Goal: Task Accomplishment & Management: Manage account settings

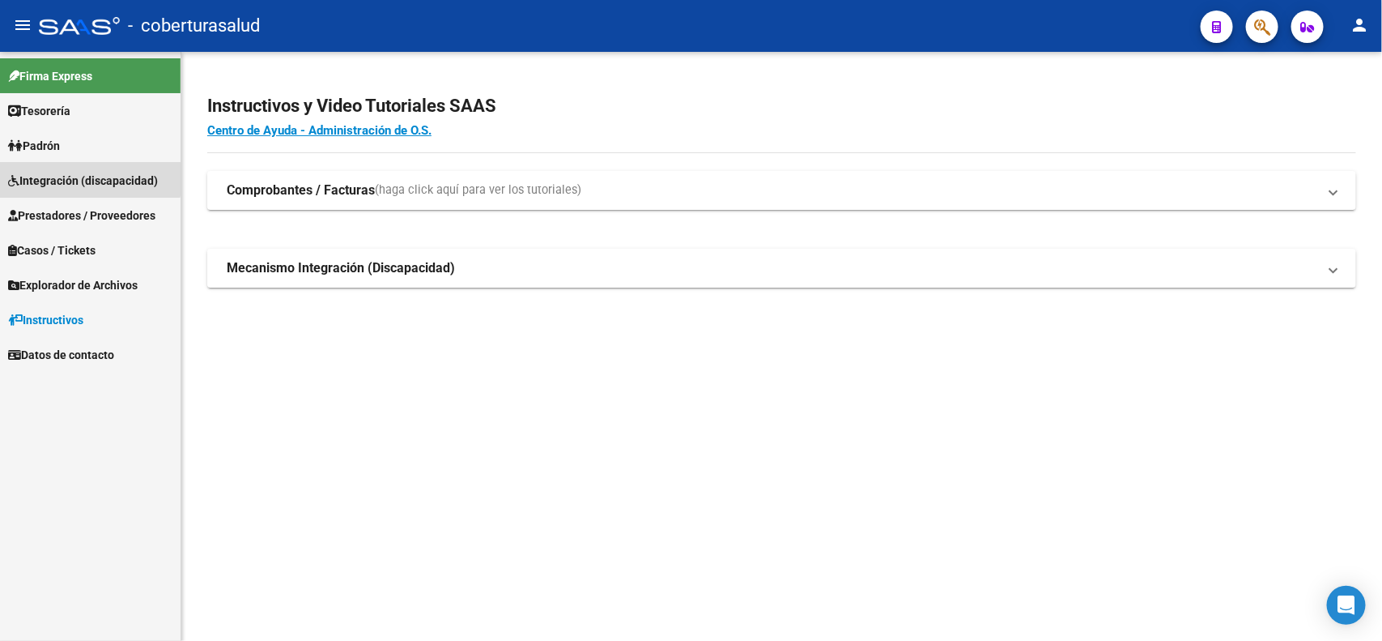
click at [87, 172] on span "Integración (discapacidad)" at bounding box center [83, 181] width 150 height 18
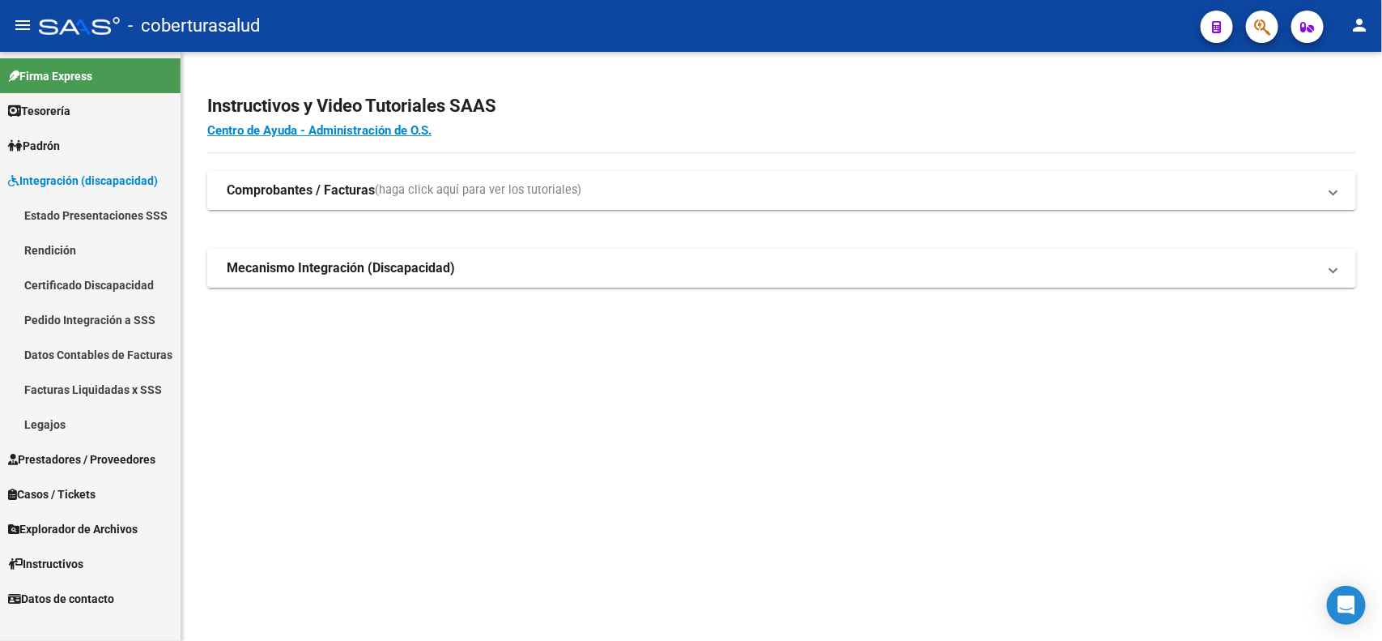
click at [89, 187] on span "Integración (discapacidad)" at bounding box center [83, 181] width 150 height 18
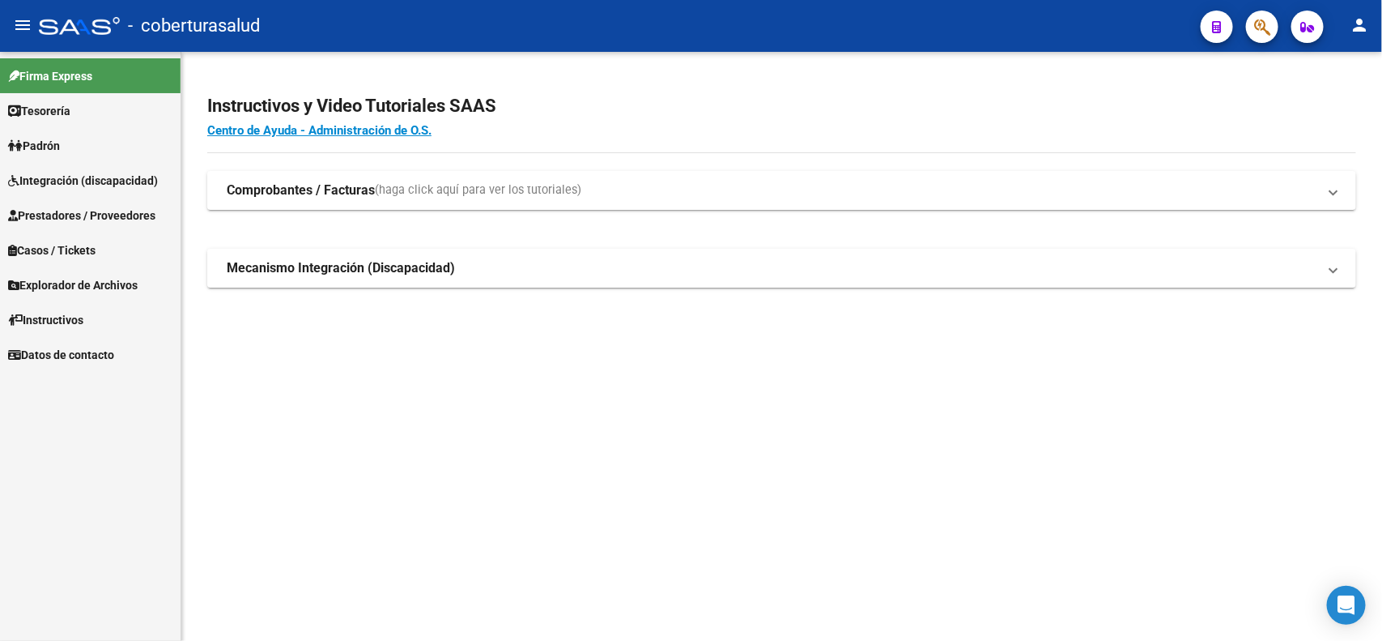
click at [106, 231] on link "Prestadores / Proveedores" at bounding box center [90, 215] width 181 height 35
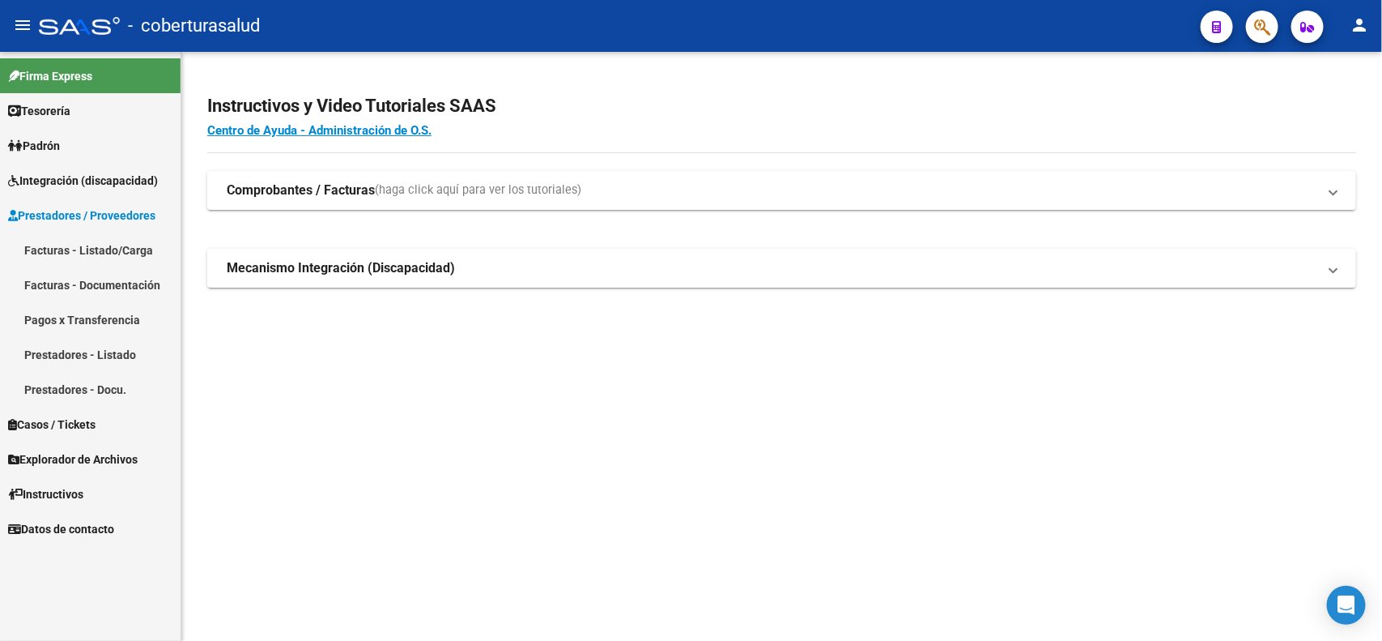
click at [87, 248] on link "Facturas - Listado/Carga" at bounding box center [90, 249] width 181 height 35
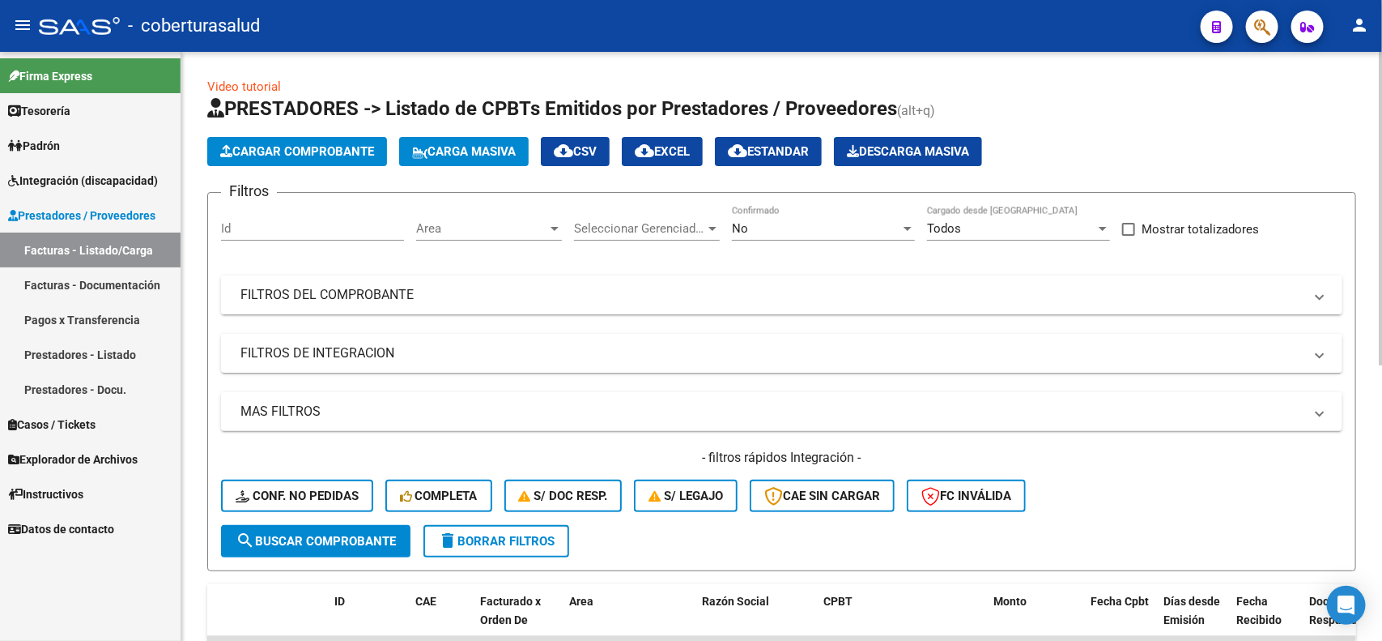
click at [441, 288] on mat-panel-title "FILTROS DEL COMPROBANTE" at bounding box center [772, 295] width 1063 height 18
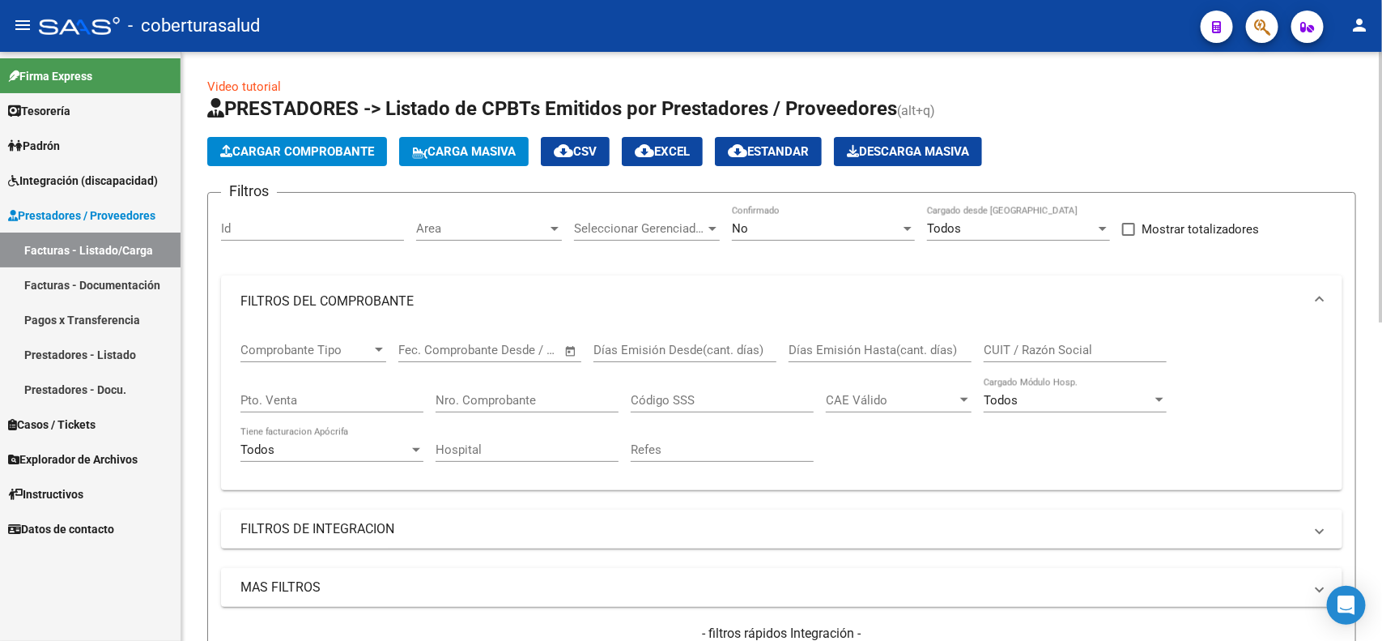
click at [519, 394] on input "Nro. Comprobante" at bounding box center [527, 400] width 183 height 15
click at [836, 236] on div "No Confirmado" at bounding box center [823, 223] width 183 height 35
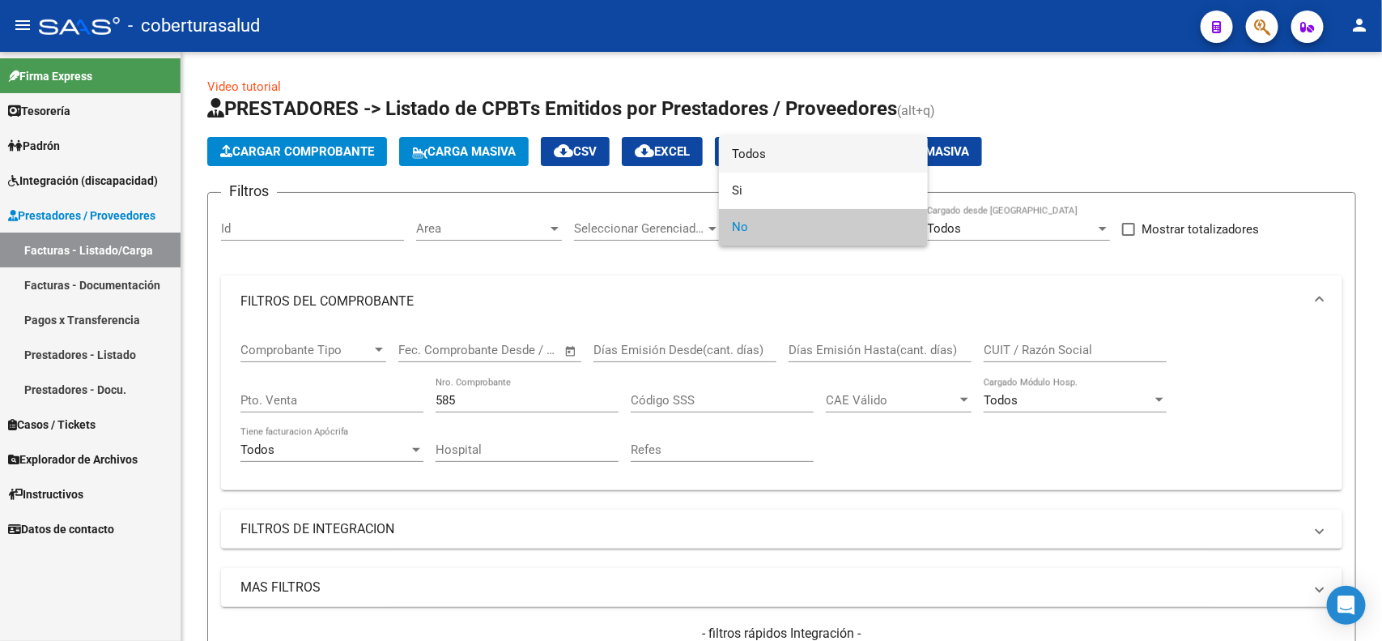
click at [790, 156] on span "Todos" at bounding box center [823, 154] width 183 height 36
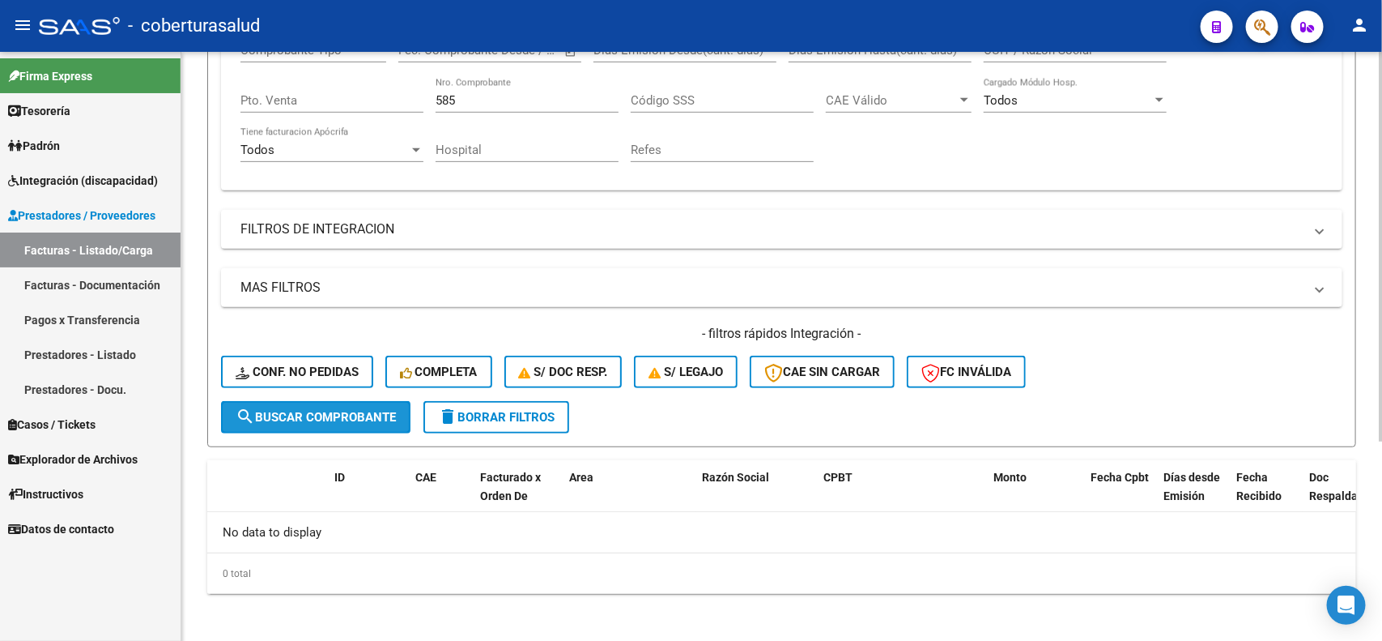
click at [300, 402] on button "search Buscar Comprobante" at bounding box center [316, 417] width 190 height 32
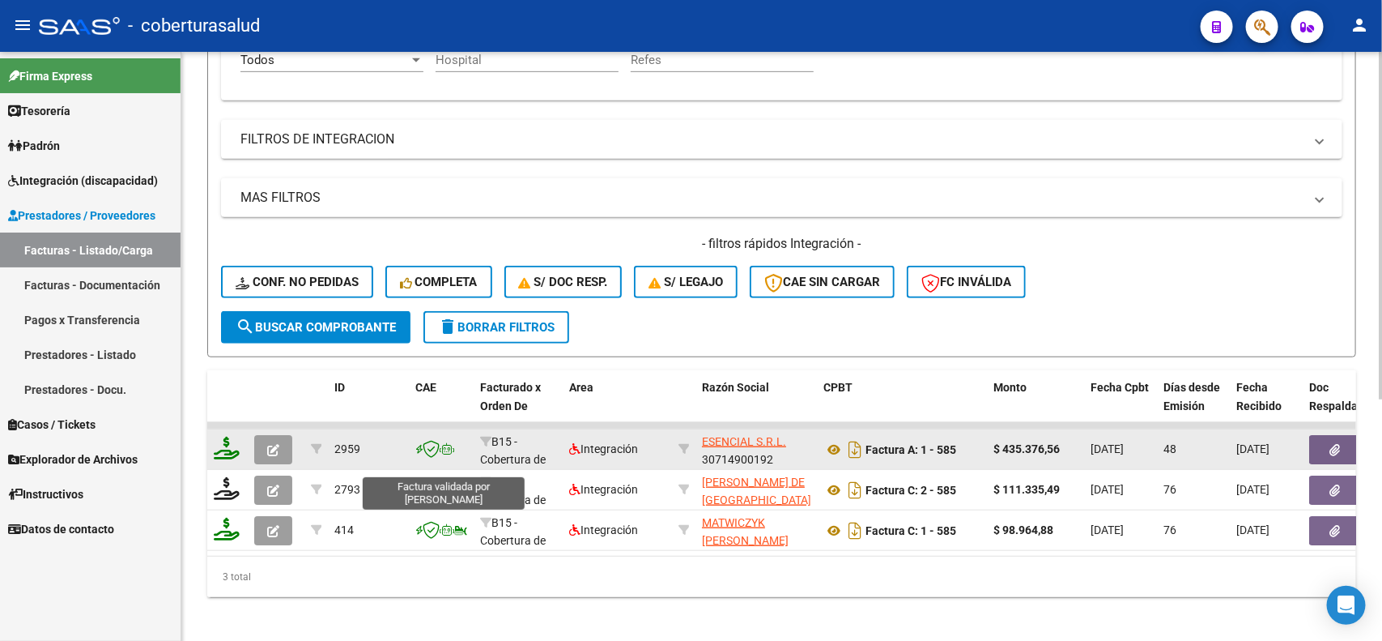
scroll to position [409, 0]
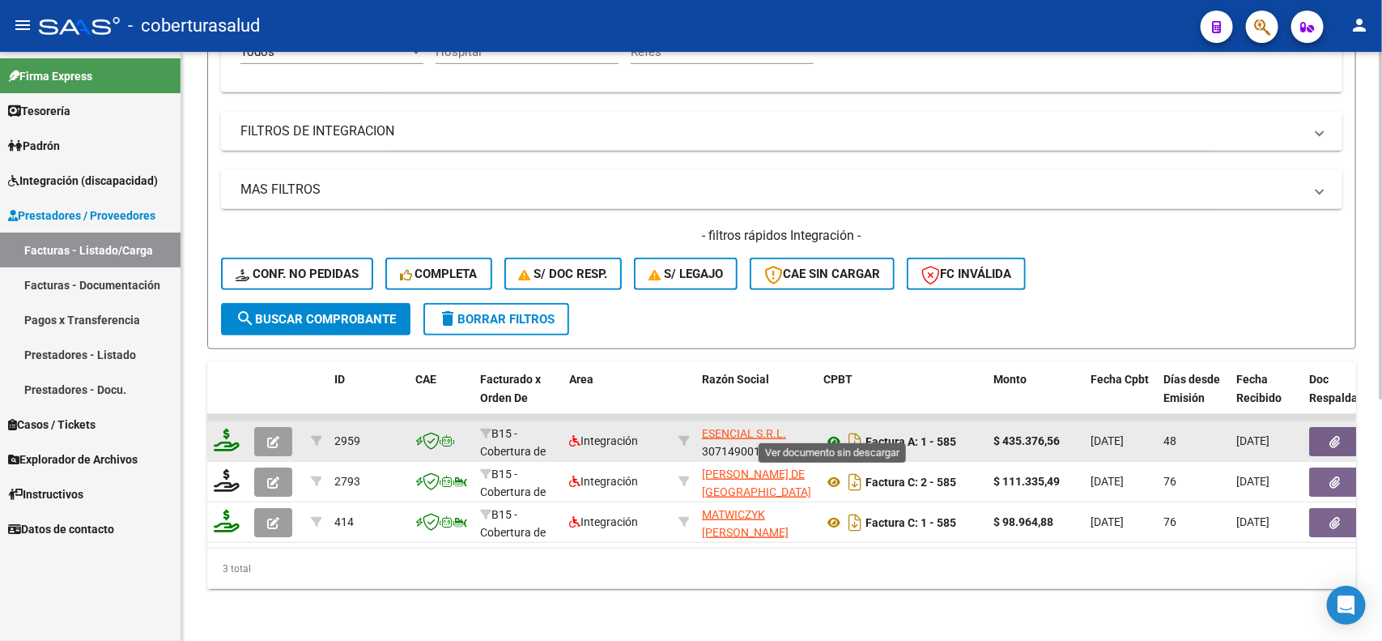
click at [831, 432] on icon at bounding box center [834, 441] width 21 height 19
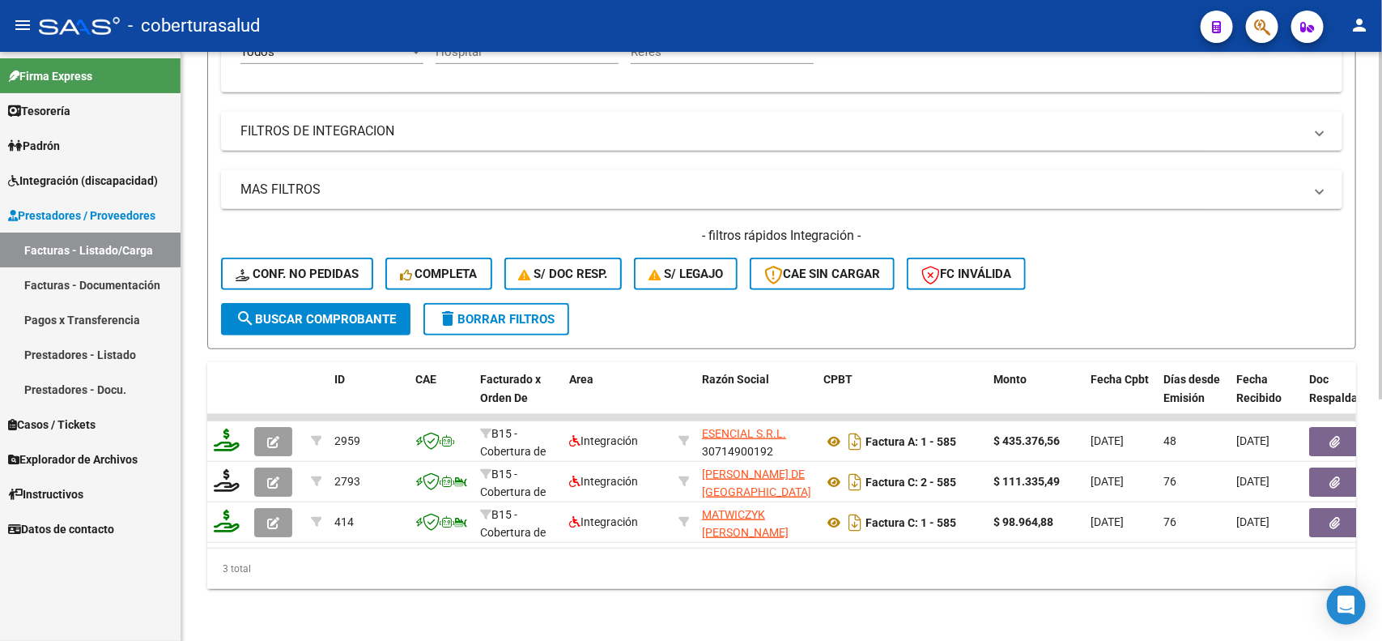
scroll to position [105, 0]
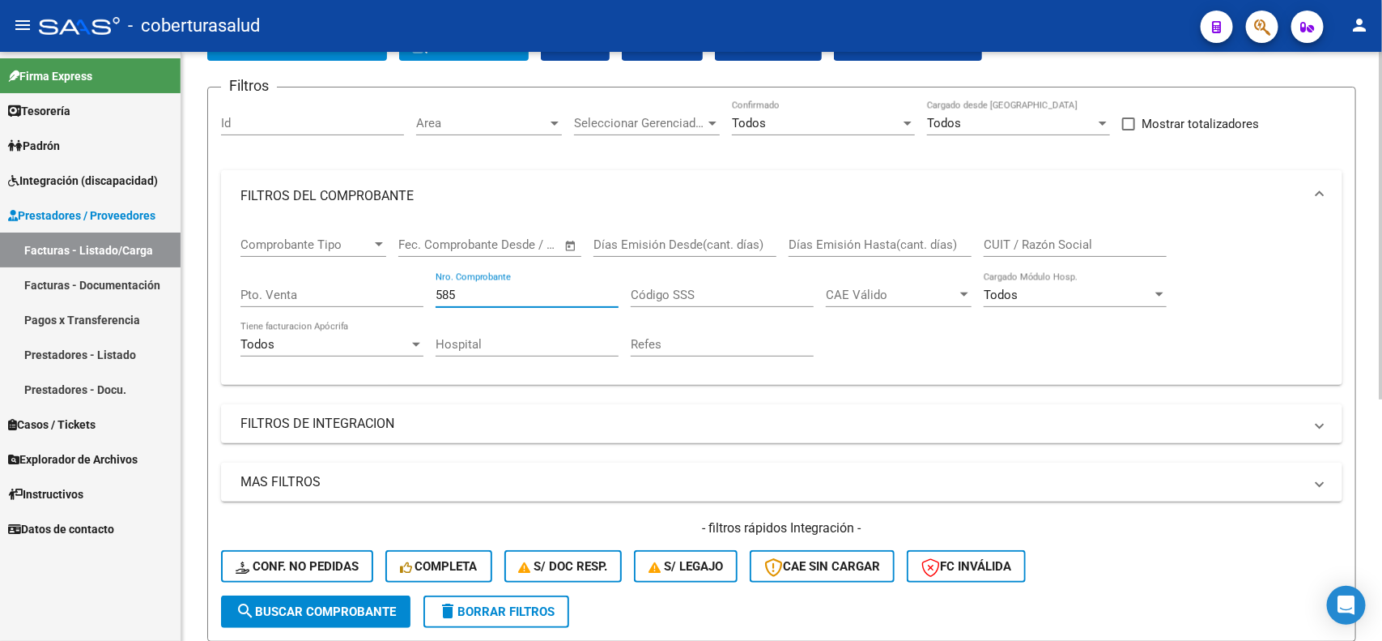
drag, startPoint x: 467, startPoint y: 289, endPoint x: 433, endPoint y: 289, distance: 34.0
click at [433, 289] on div "Comprobante Tipo Comprobante Tipo Start date – End date Fec. Comprobante Desde …" at bounding box center [782, 297] width 1083 height 150
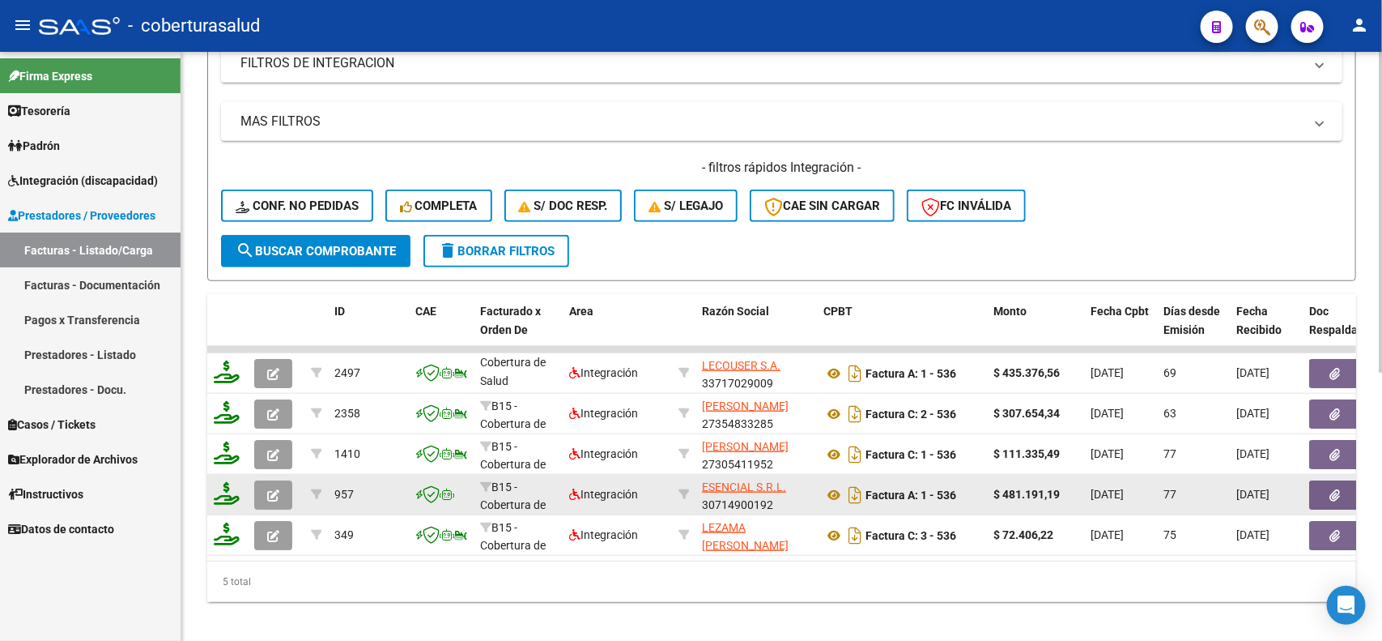
scroll to position [490, 0]
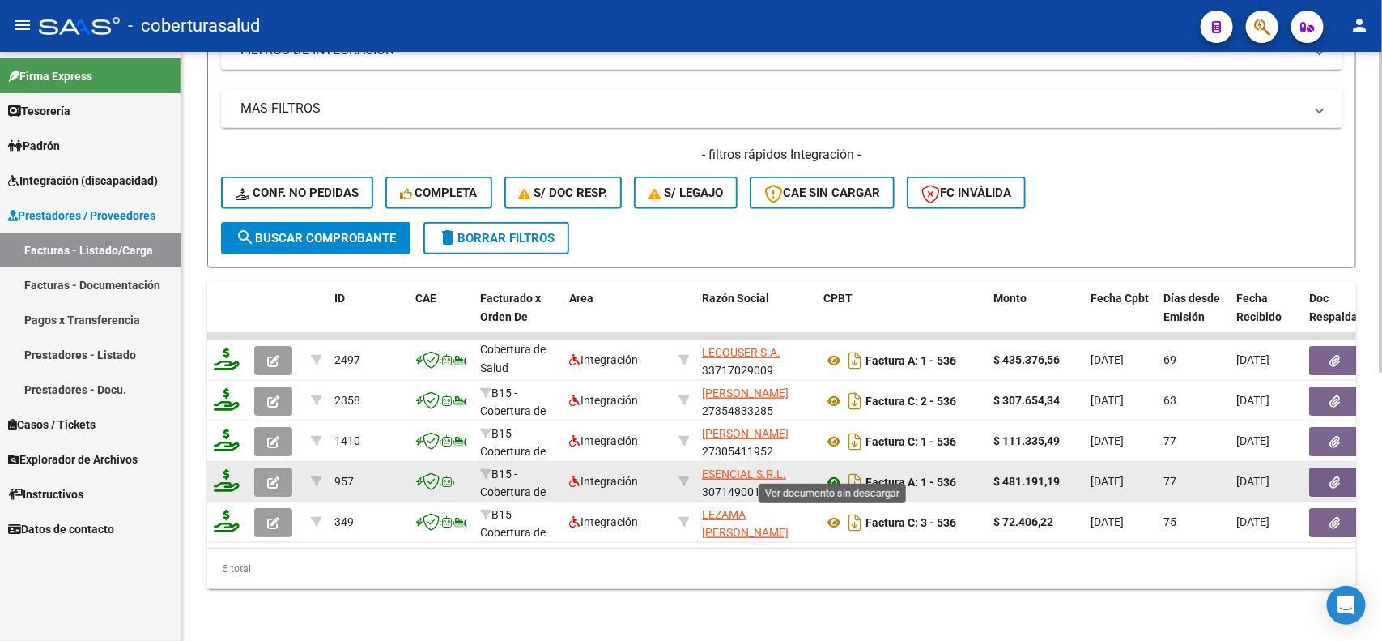
click at [837, 472] on icon at bounding box center [834, 481] width 21 height 19
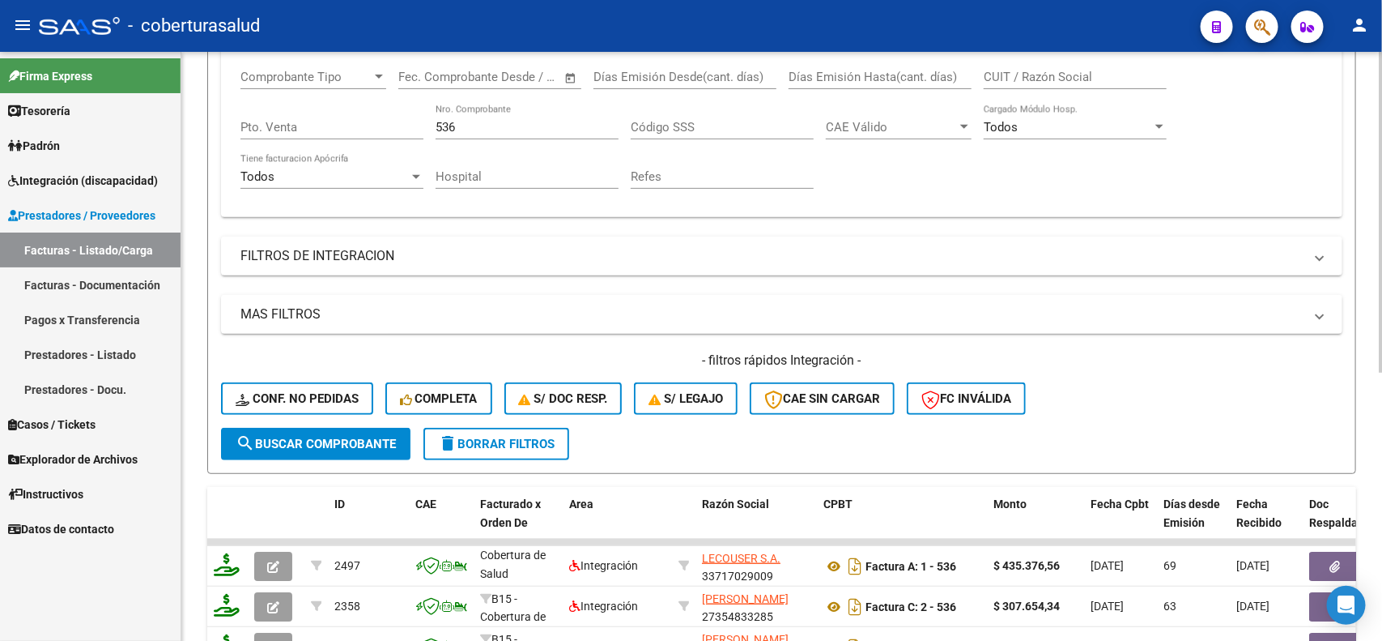
scroll to position [0, 0]
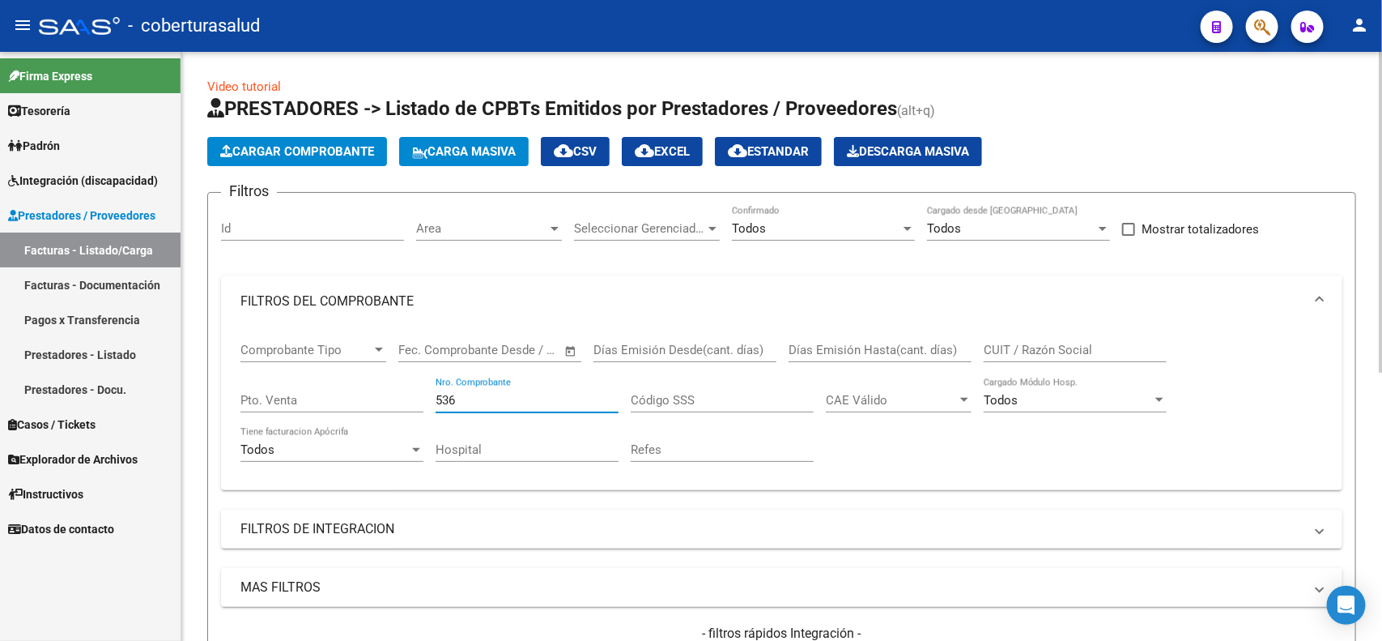
click at [475, 397] on input "536" at bounding box center [527, 400] width 183 height 15
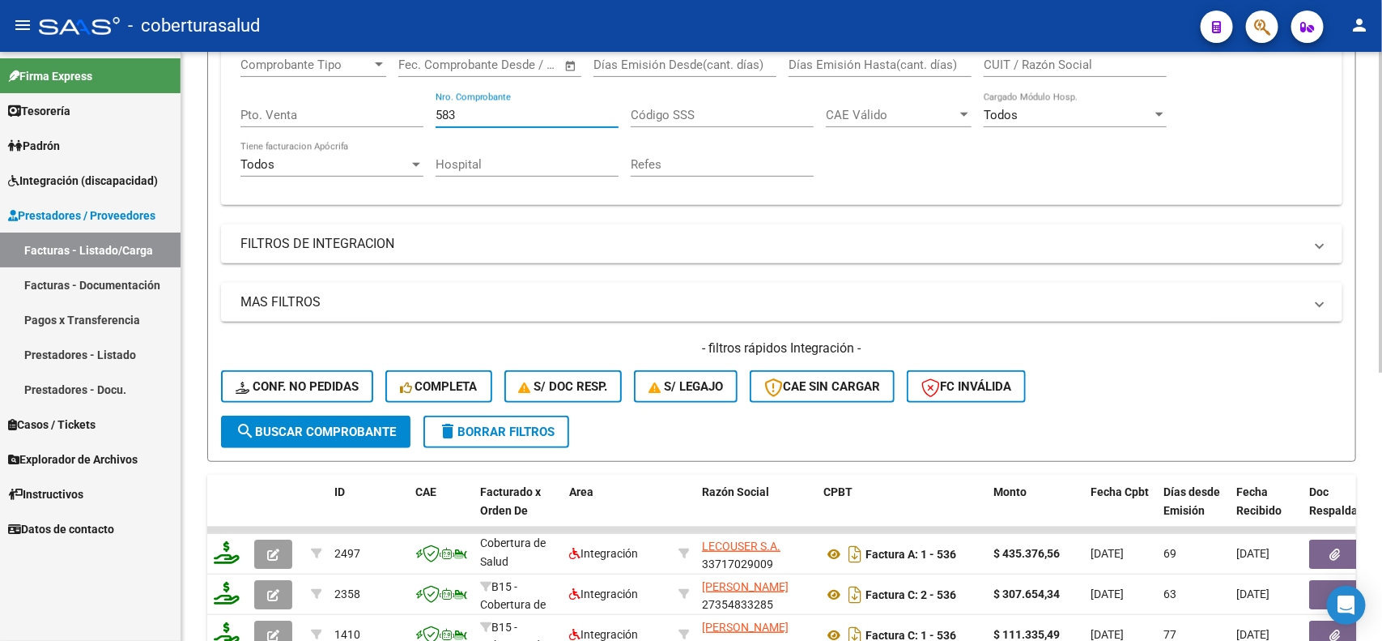
scroll to position [304, 0]
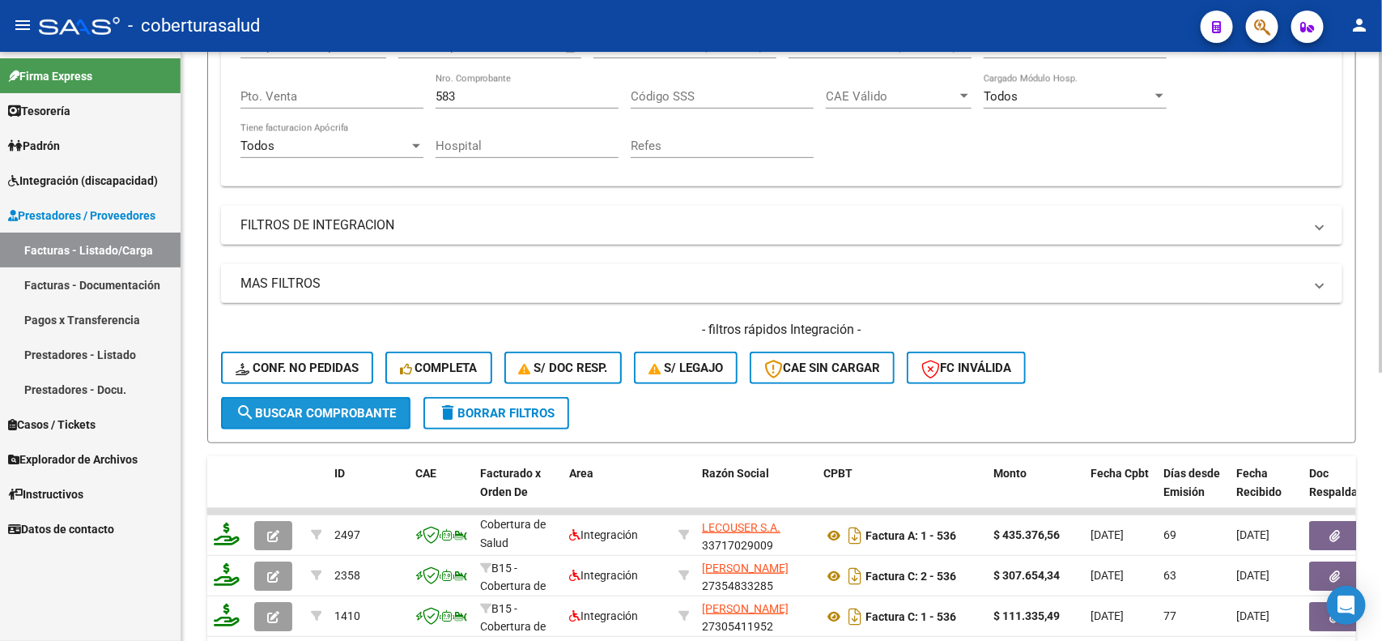
click at [278, 421] on button "search Buscar Comprobante" at bounding box center [316, 413] width 190 height 32
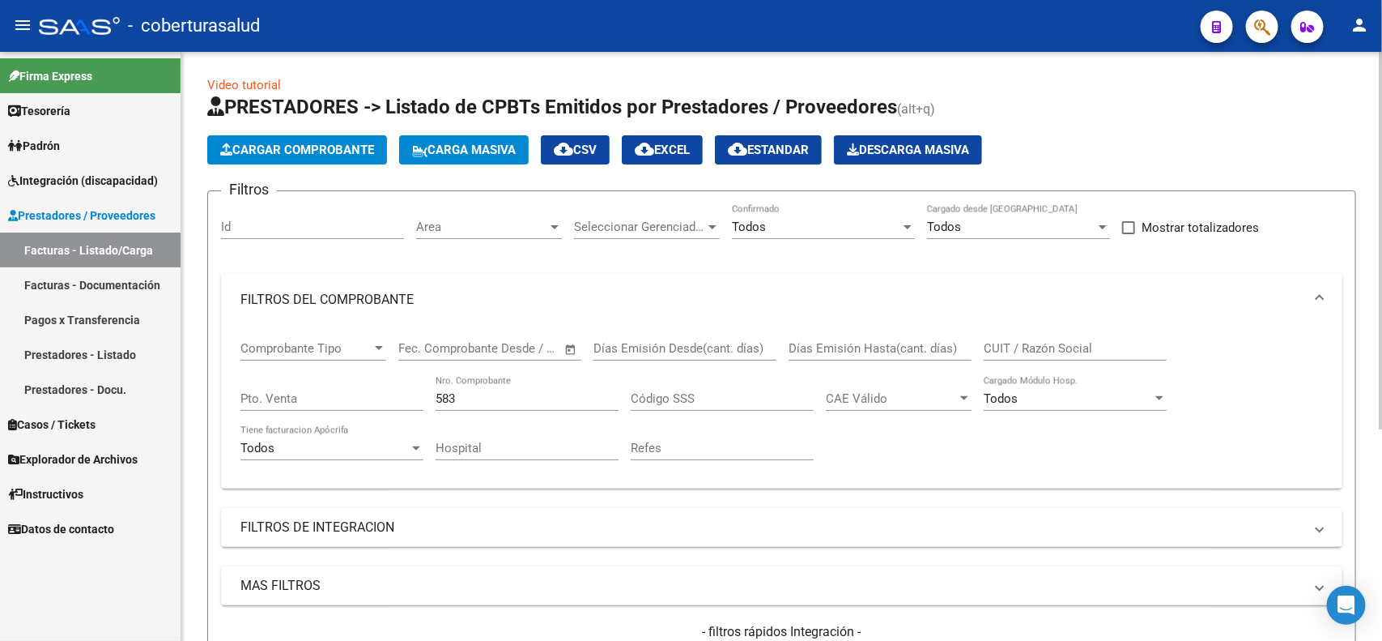
scroll to position [0, 0]
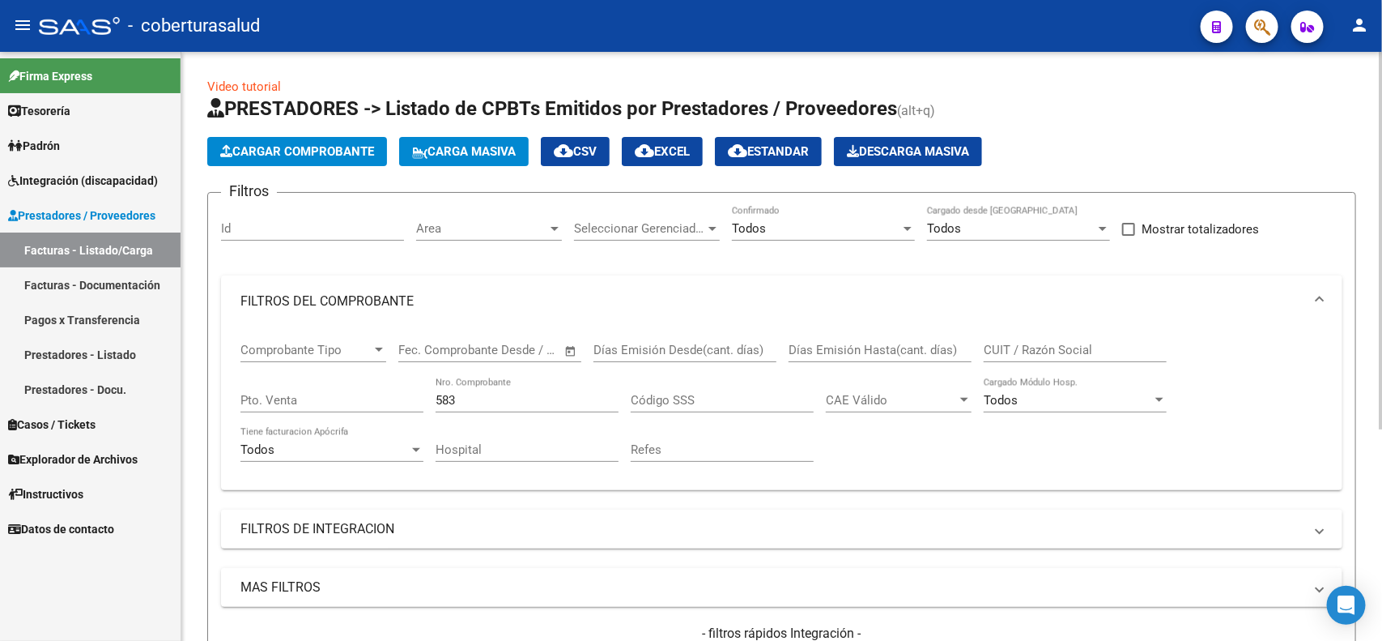
click at [483, 397] on input "583" at bounding box center [527, 400] width 183 height 15
type input "585"
click at [509, 427] on div "Hospital" at bounding box center [527, 444] width 183 height 35
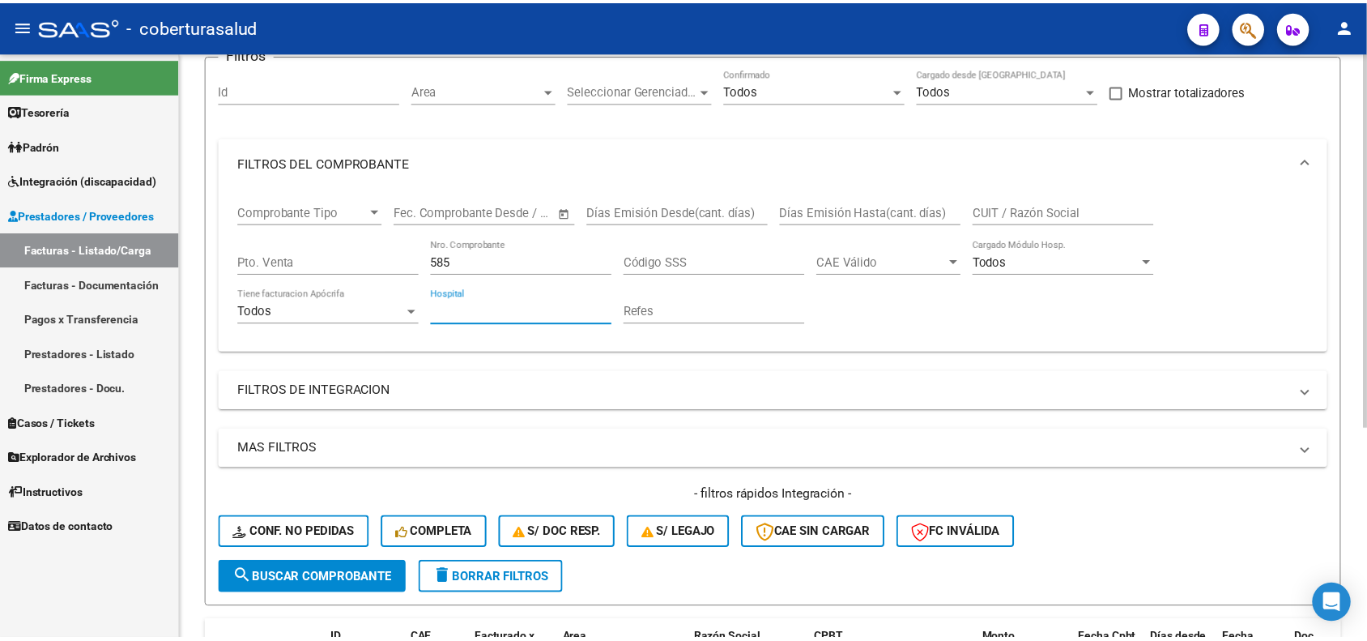
scroll to position [328, 0]
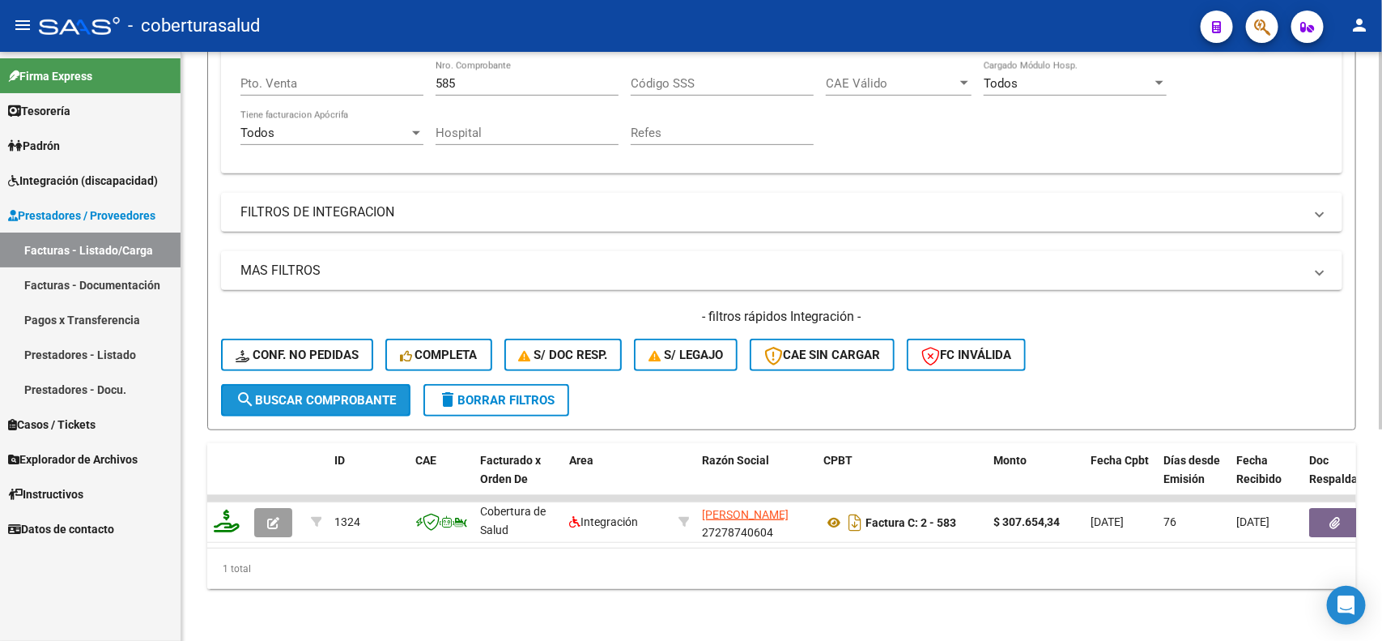
click at [268, 393] on span "search Buscar Comprobante" at bounding box center [316, 400] width 160 height 15
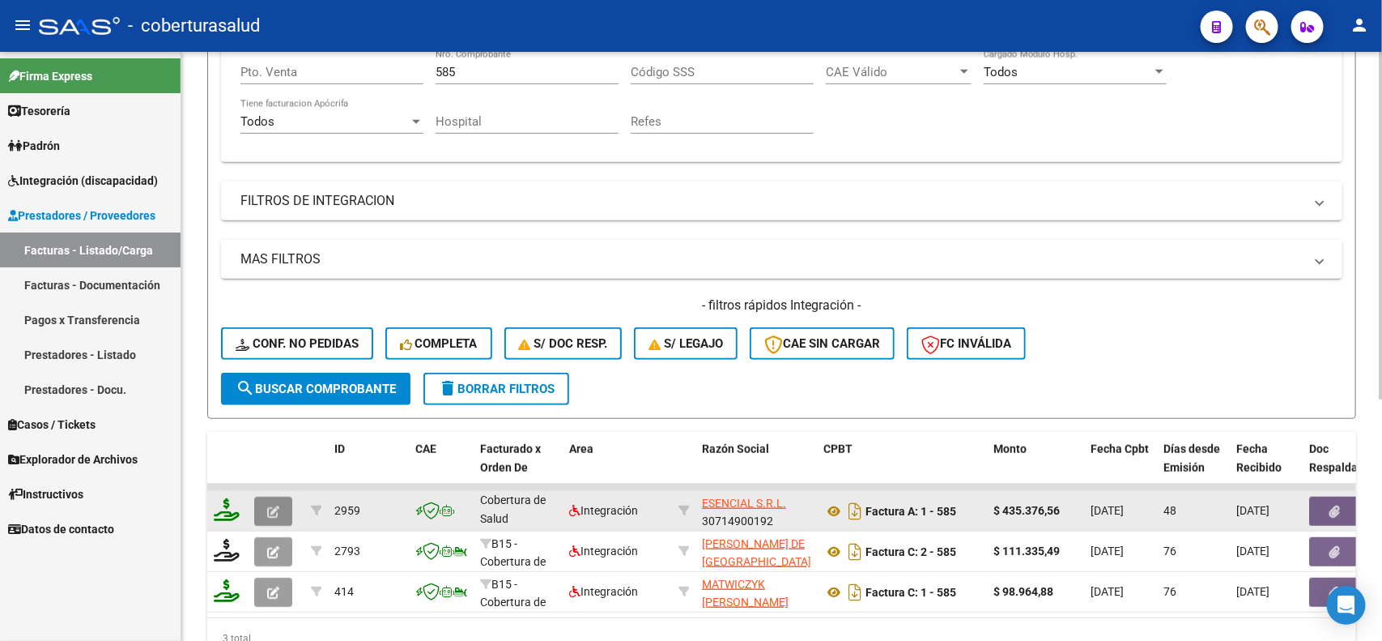
click at [271, 505] on icon "button" at bounding box center [273, 511] width 12 height 12
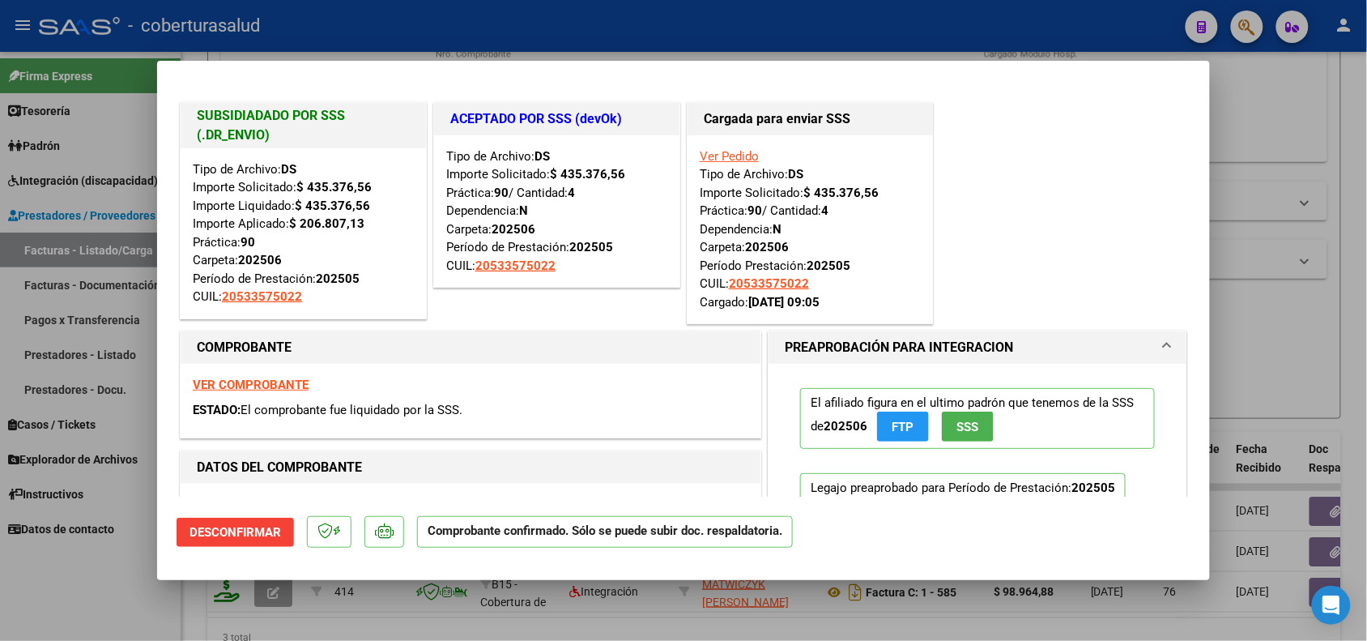
drag, startPoint x: 286, startPoint y: 266, endPoint x: 240, endPoint y: 266, distance: 46.2
click at [240, 266] on div "Tipo de Archivo: DS Importe Solicitado: $ 435.376,56 Importe Liquidado: $ 435.3…" at bounding box center [303, 233] width 221 height 146
drag, startPoint x: 360, startPoint y: 279, endPoint x: 321, endPoint y: 278, distance: 39.7
click at [321, 278] on div "Tipo de Archivo: DS Importe Solicitado: $ 435.376,56 Importe Liquidado: $ 435.3…" at bounding box center [303, 233] width 221 height 146
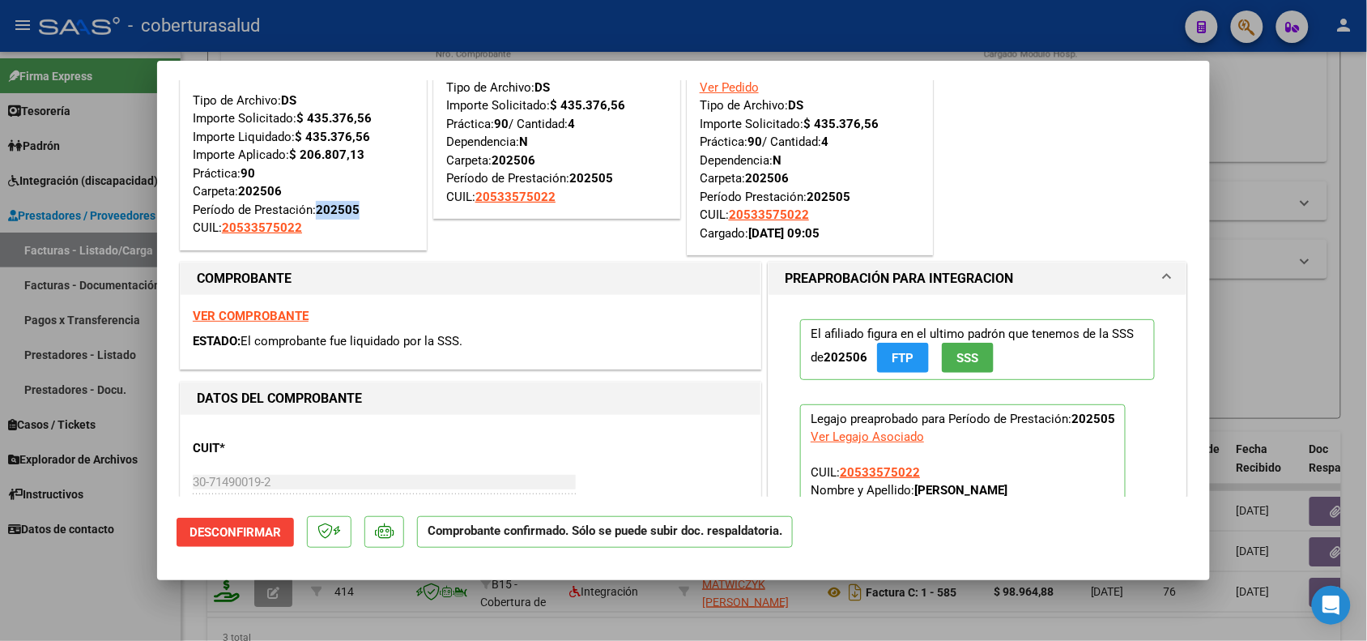
scroll to position [62, 0]
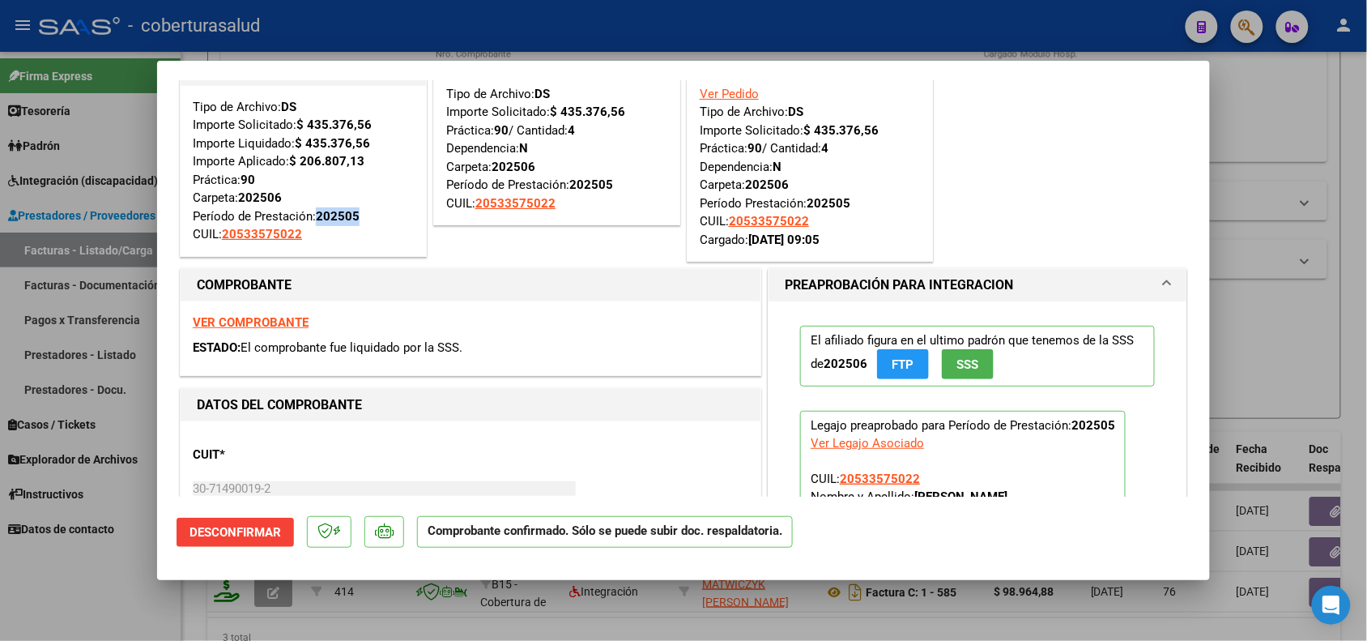
click at [270, 322] on strong "VER COMPROBANTE" at bounding box center [251, 322] width 116 height 15
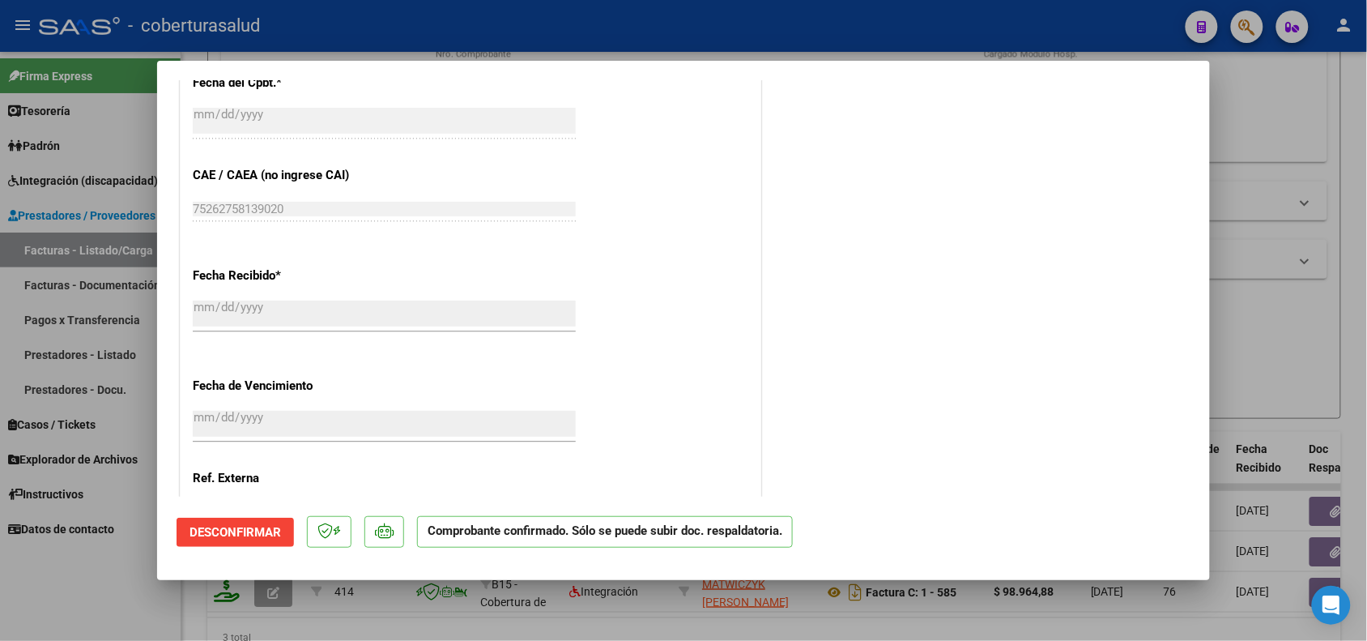
scroll to position [1277, 0]
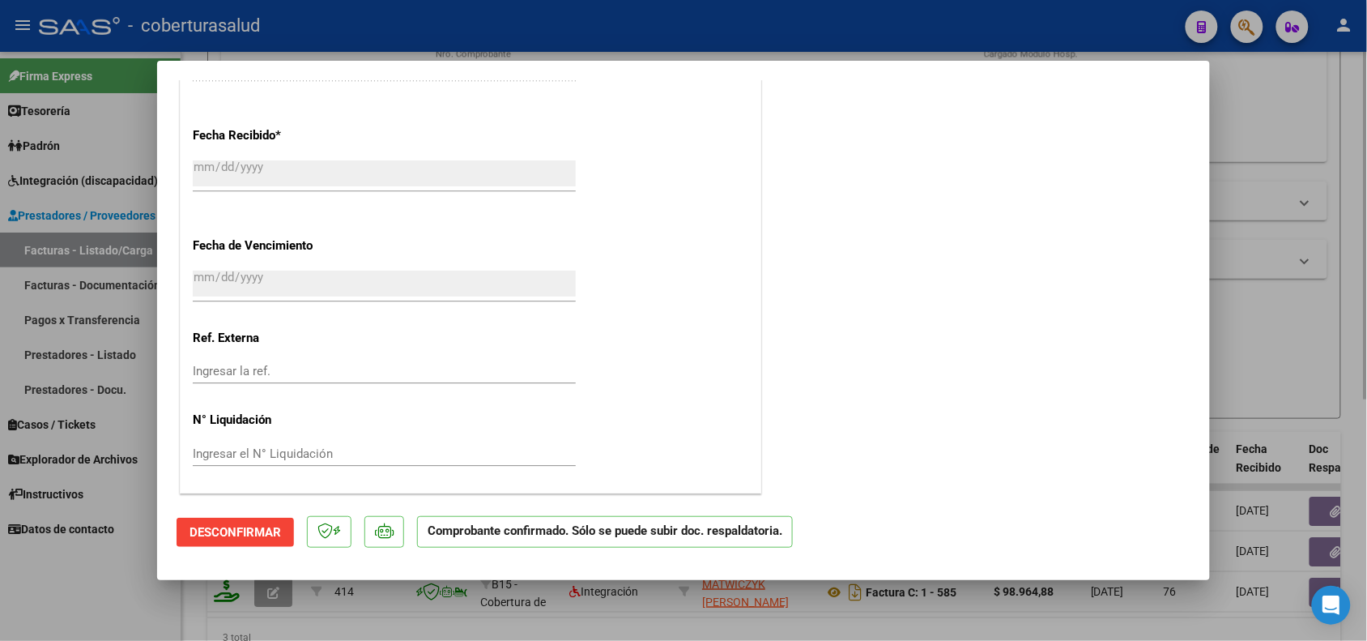
click at [1361, 347] on div at bounding box center [683, 320] width 1367 height 641
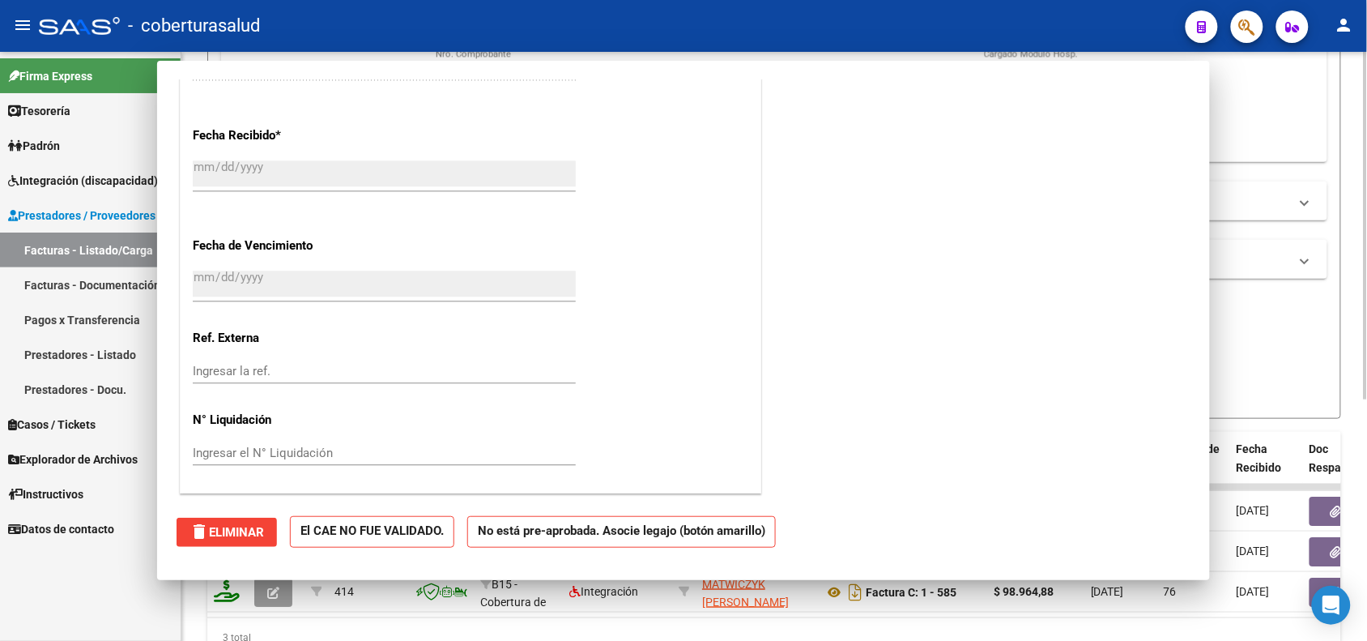
type input "$ 0,00"
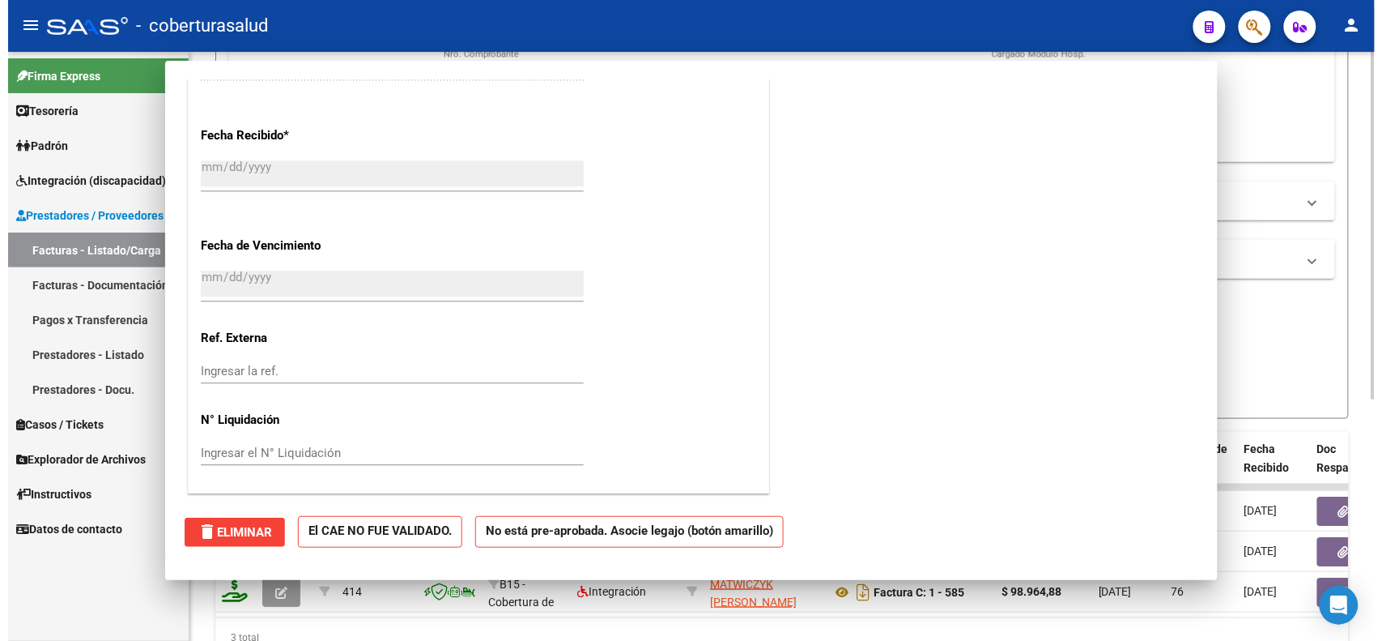
scroll to position [0, 0]
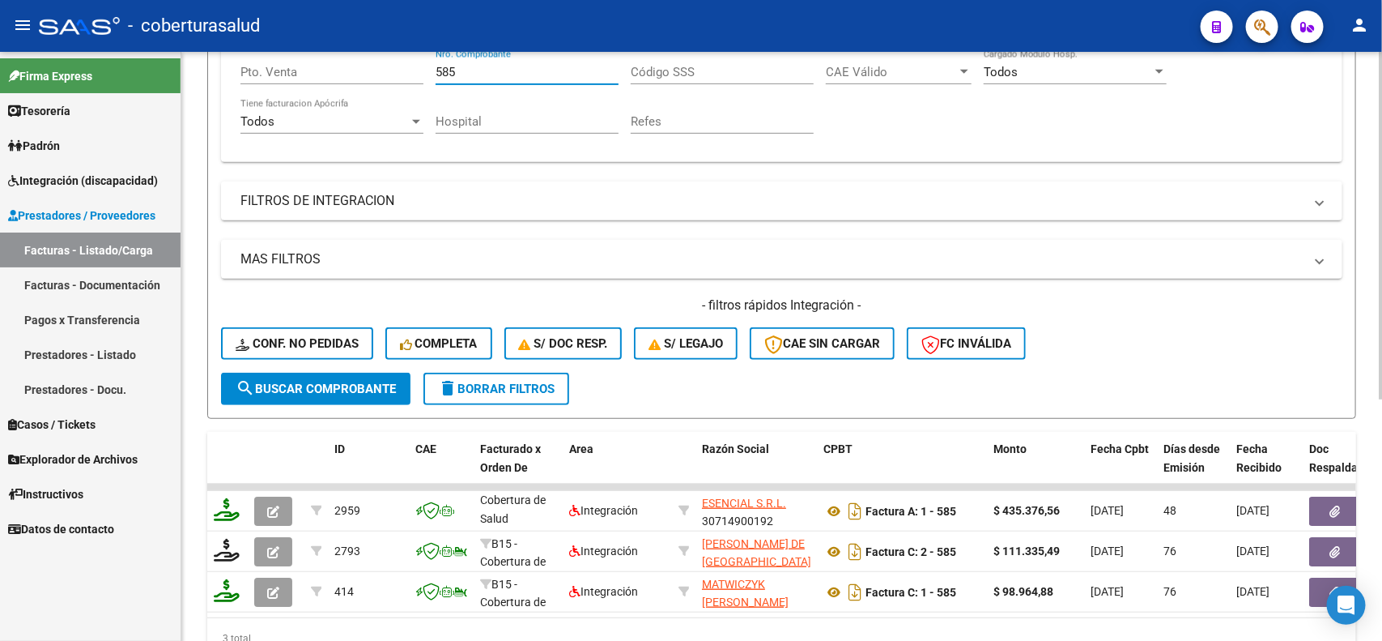
drag, startPoint x: 483, startPoint y: 71, endPoint x: 433, endPoint y: 71, distance: 49.4
click at [433, 71] on div "Comprobante Tipo Comprobante Tipo Start date – End date Fec. Comprobante Desde …" at bounding box center [782, 74] width 1083 height 150
click at [509, 75] on input "Nro. Comprobante" at bounding box center [527, 72] width 183 height 15
type input "536"
click at [345, 373] on button "search Buscar Comprobante" at bounding box center [316, 389] width 190 height 32
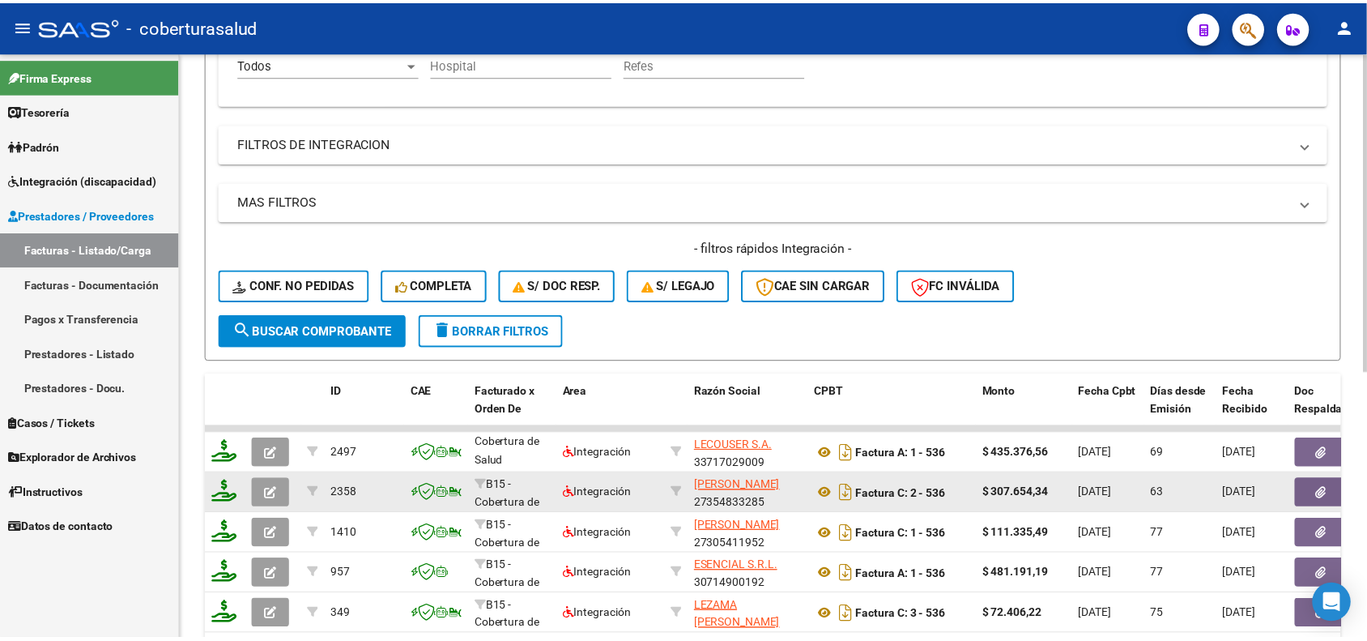
scroll to position [429, 0]
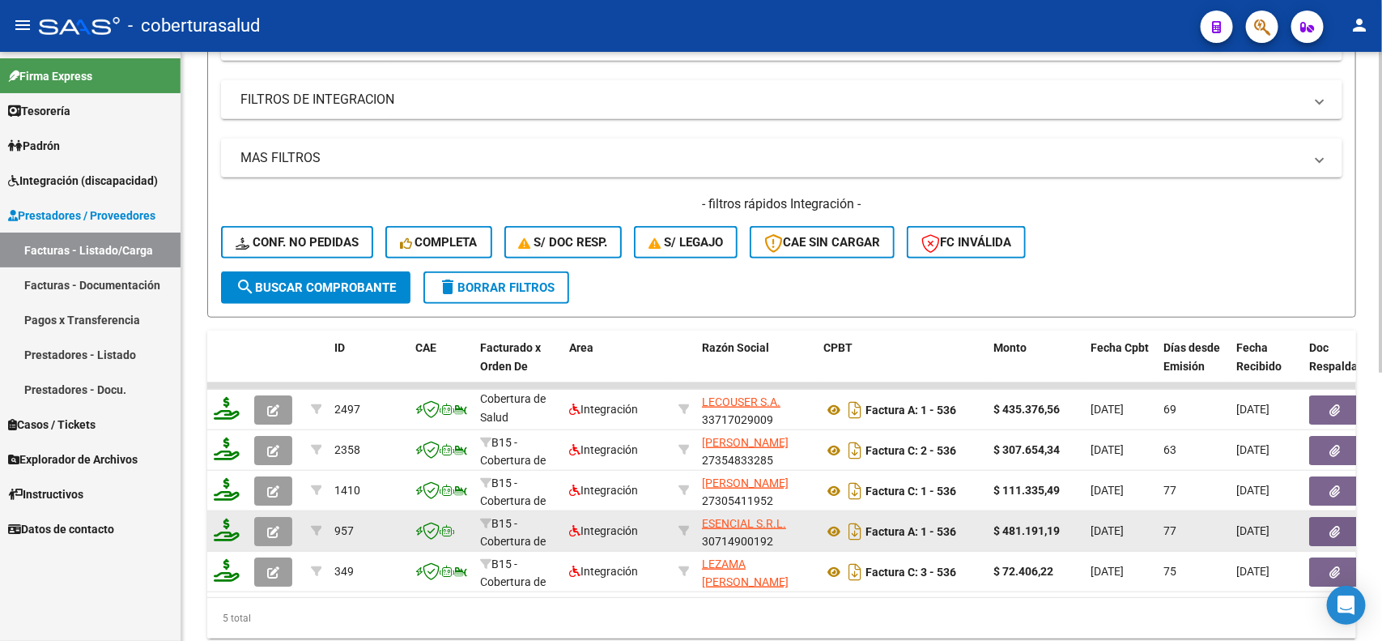
click at [260, 533] on button "button" at bounding box center [273, 531] width 38 height 29
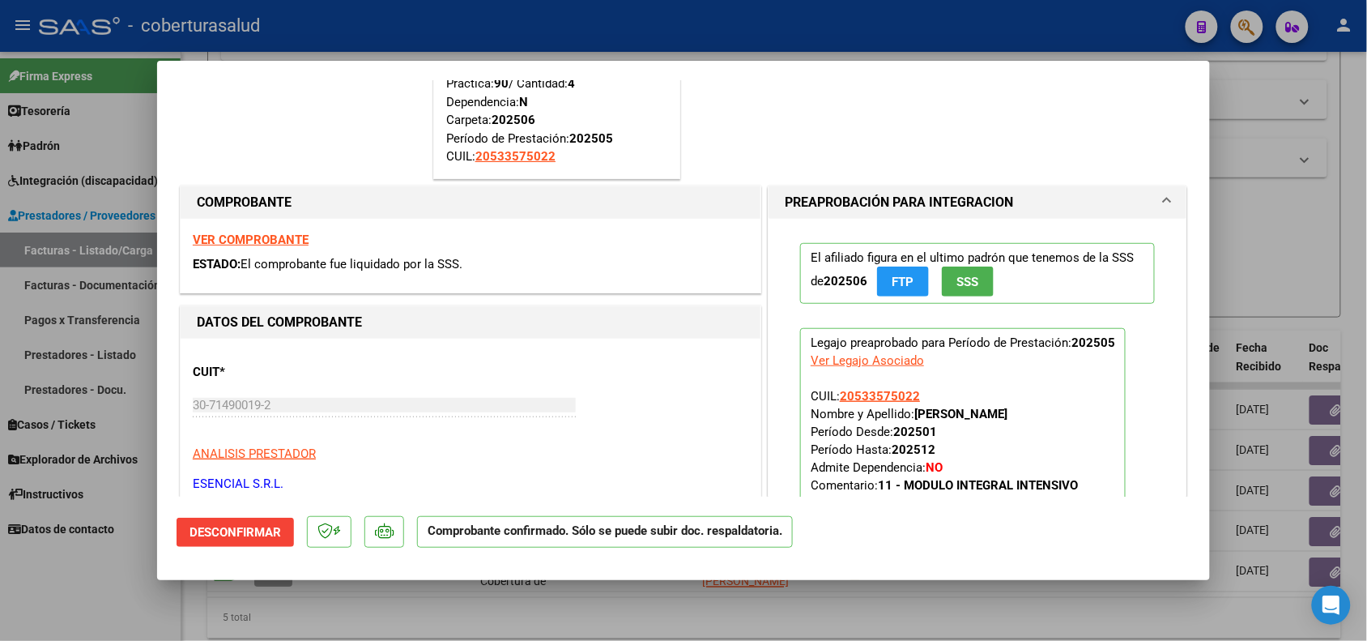
scroll to position [304, 0]
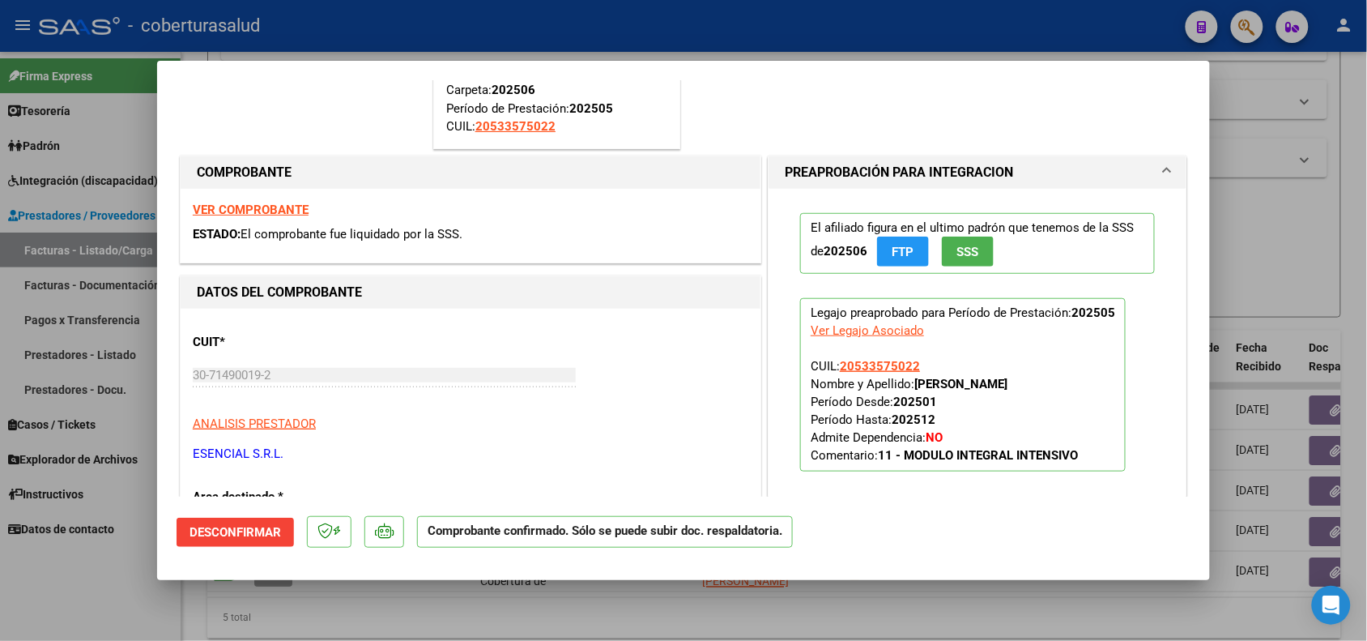
click at [232, 212] on strong "VER COMPROBANTE" at bounding box center [251, 209] width 116 height 15
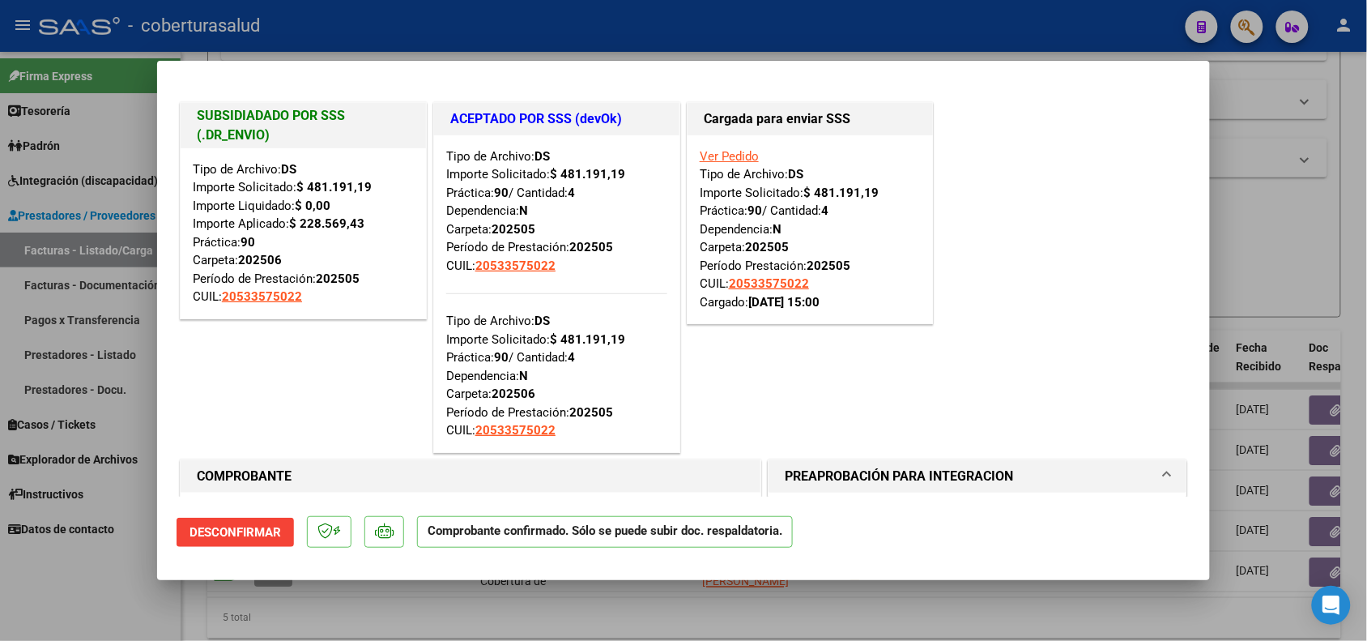
drag, startPoint x: 300, startPoint y: 223, endPoint x: 365, endPoint y: 220, distance: 64.8
click at [365, 220] on div "Tipo de Archivo: DS Importe Solicitado: $ 481.191,19 Importe Liquidado: $ 0,00 …" at bounding box center [303, 233] width 221 height 146
drag, startPoint x: 873, startPoint y: 194, endPoint x: 811, endPoint y: 192, distance: 61.6
click at [811, 192] on div "Ver Pedido Tipo de Archivo: DS Importe Solicitado: $ 481.191,19 Práctica: 90 / …" at bounding box center [810, 229] width 221 height 164
